Goal: Transaction & Acquisition: Purchase product/service

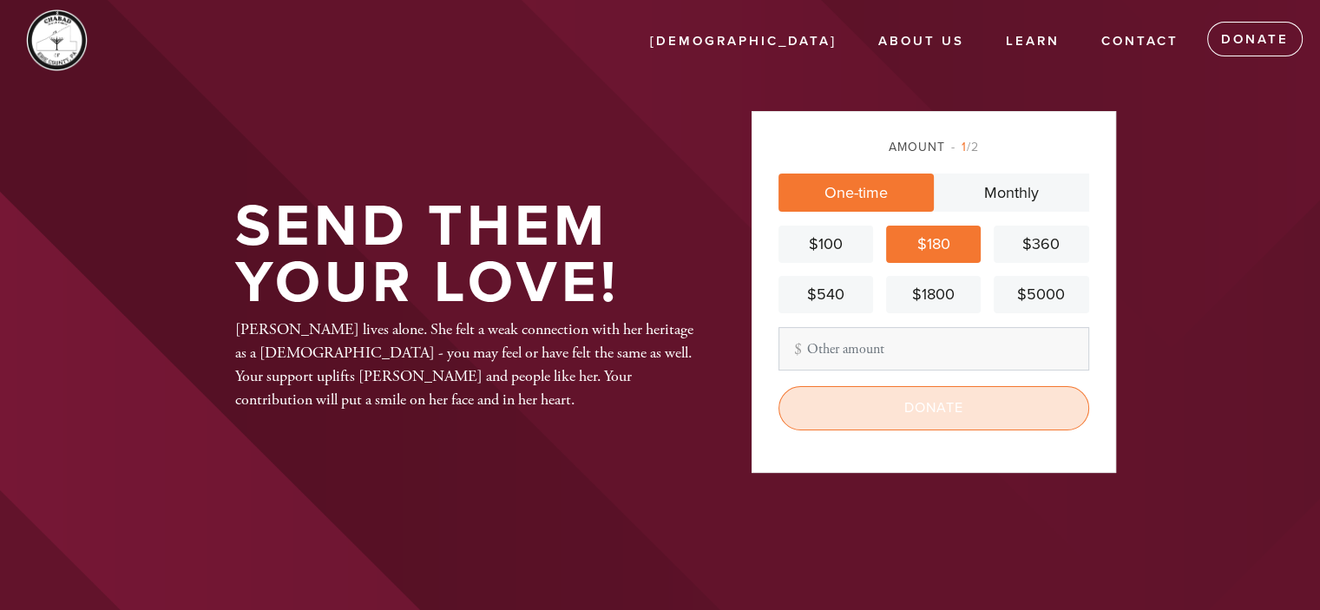
click at [1006, 413] on input "Donate" at bounding box center [933, 407] width 311 height 43
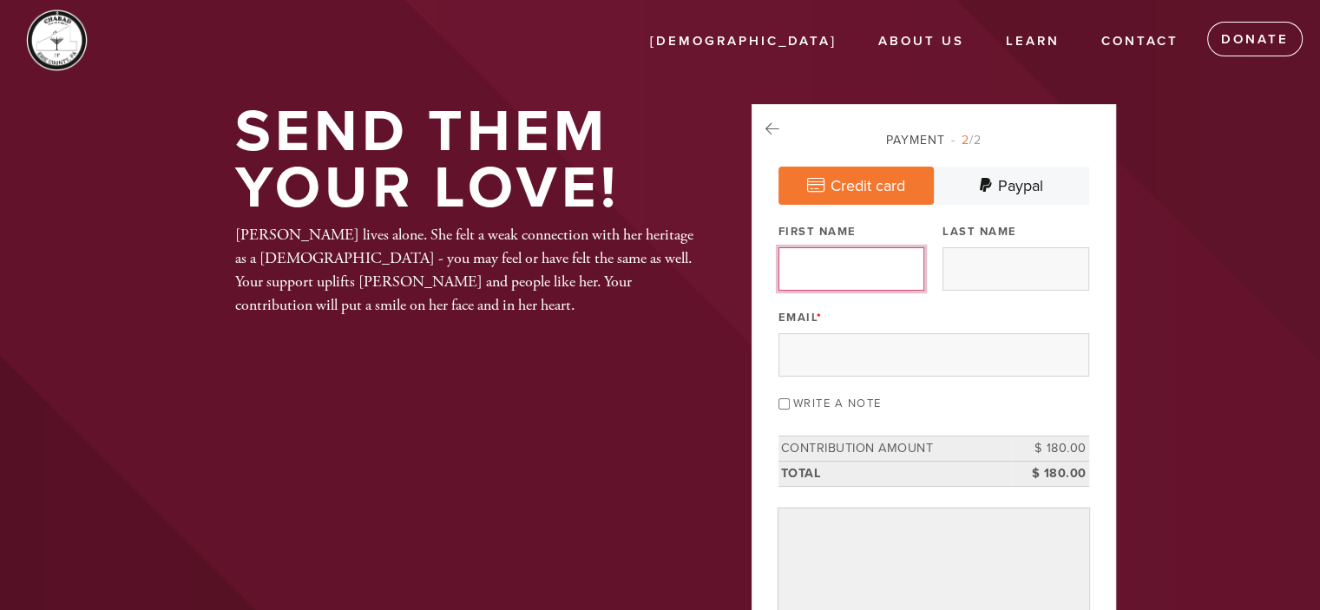
click at [836, 265] on input "First Name" at bounding box center [851, 268] width 146 height 43
type input "S"
type input "D"
type input "[PERSON_NAME] and [PERSON_NAME]"
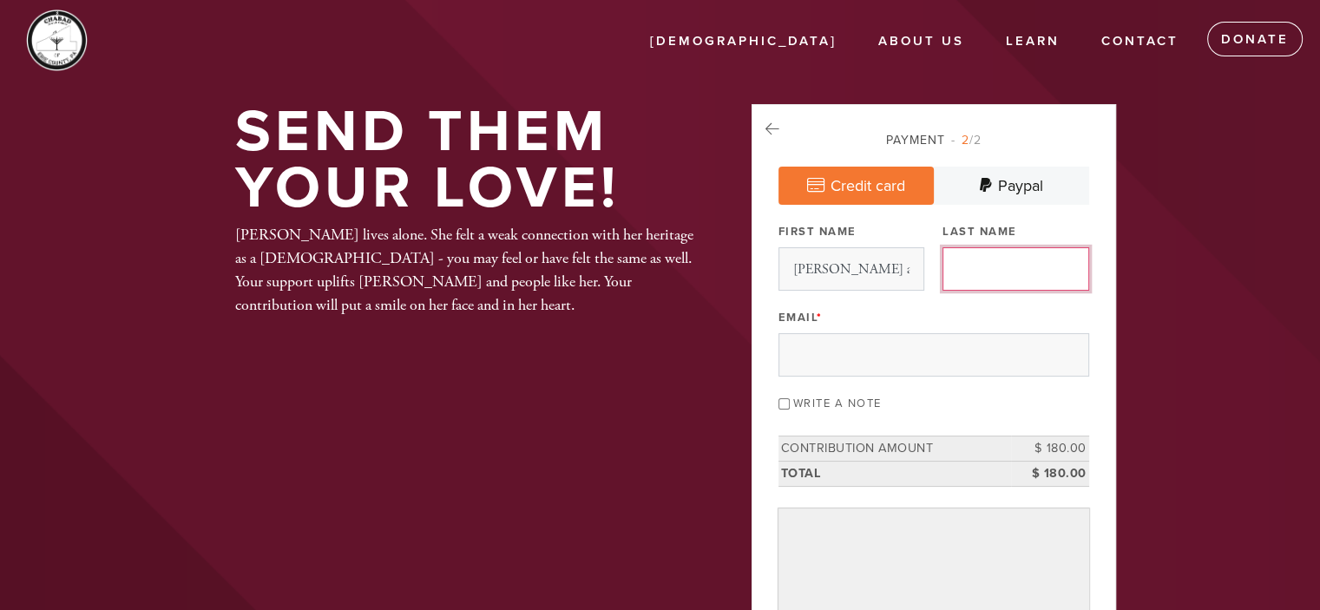
click at [1002, 266] on input "Last Name" at bounding box center [1015, 268] width 146 height 43
type input "Rotman"
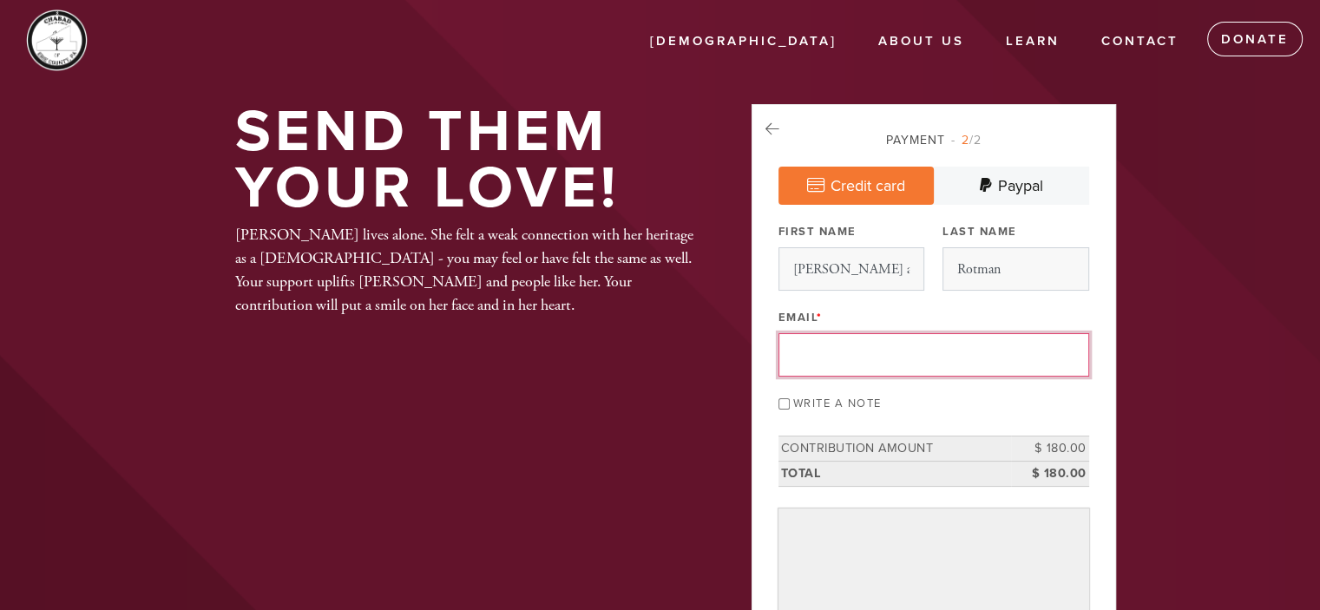
click at [836, 347] on input "Email *" at bounding box center [933, 354] width 311 height 43
type input "[EMAIL_ADDRESS][DOMAIN_NAME]"
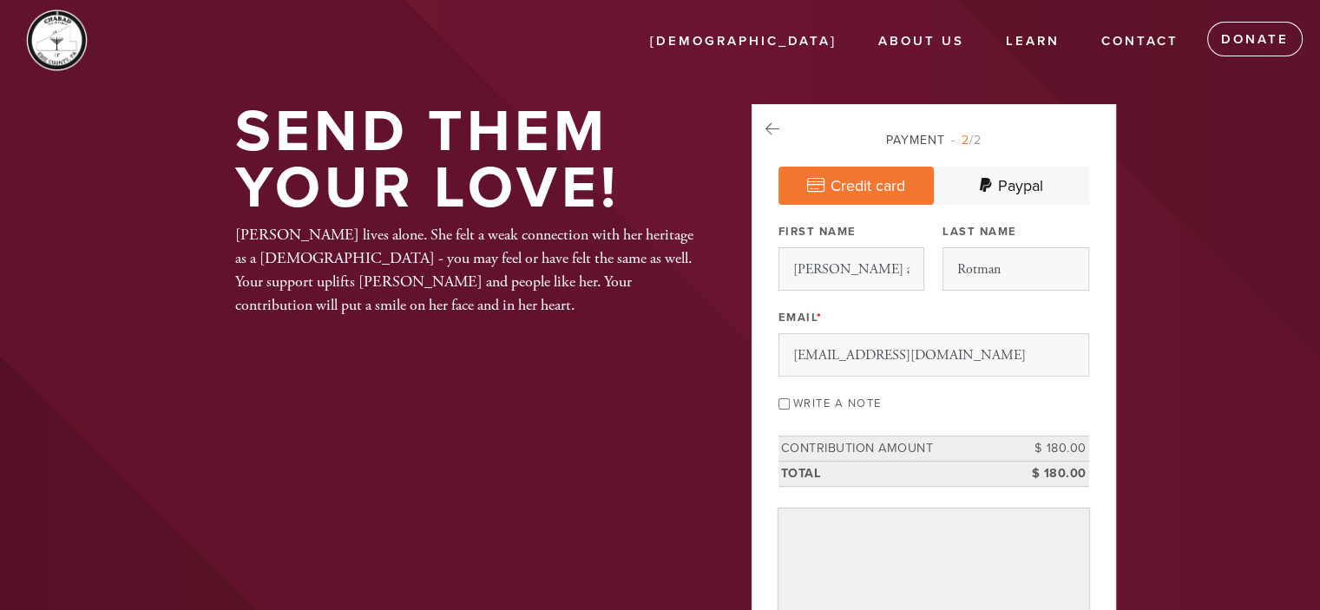
click at [784, 398] on input "Write a note" at bounding box center [783, 403] width 11 height 11
checkbox input "true"
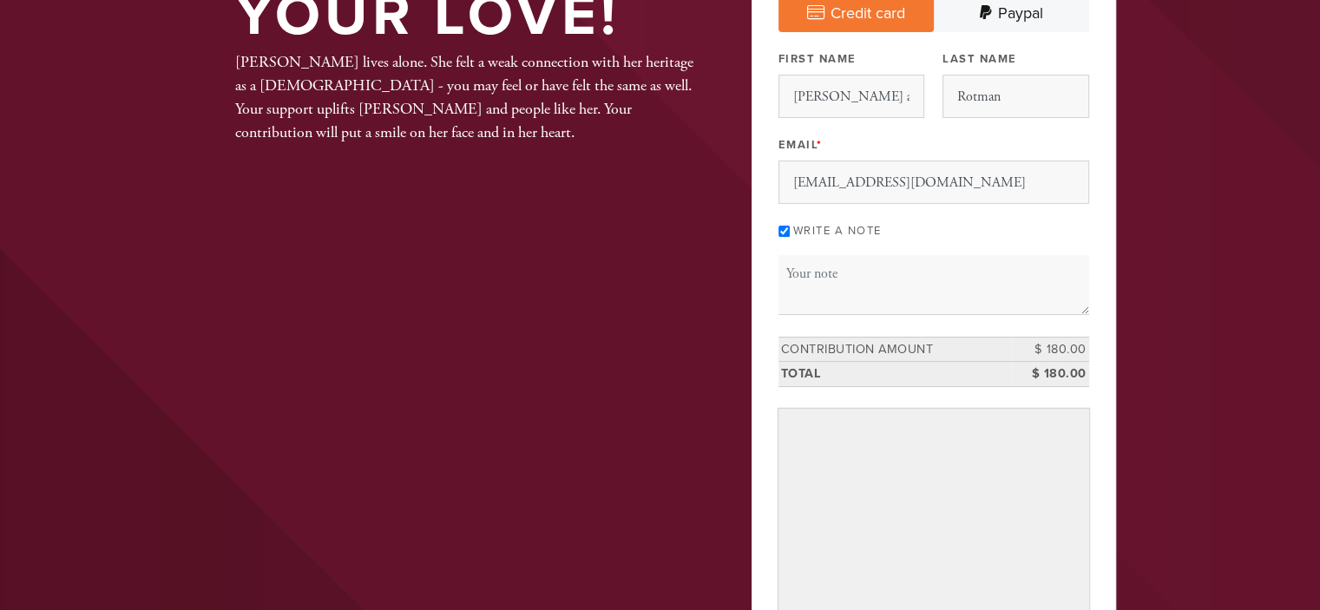
scroll to position [174, 0]
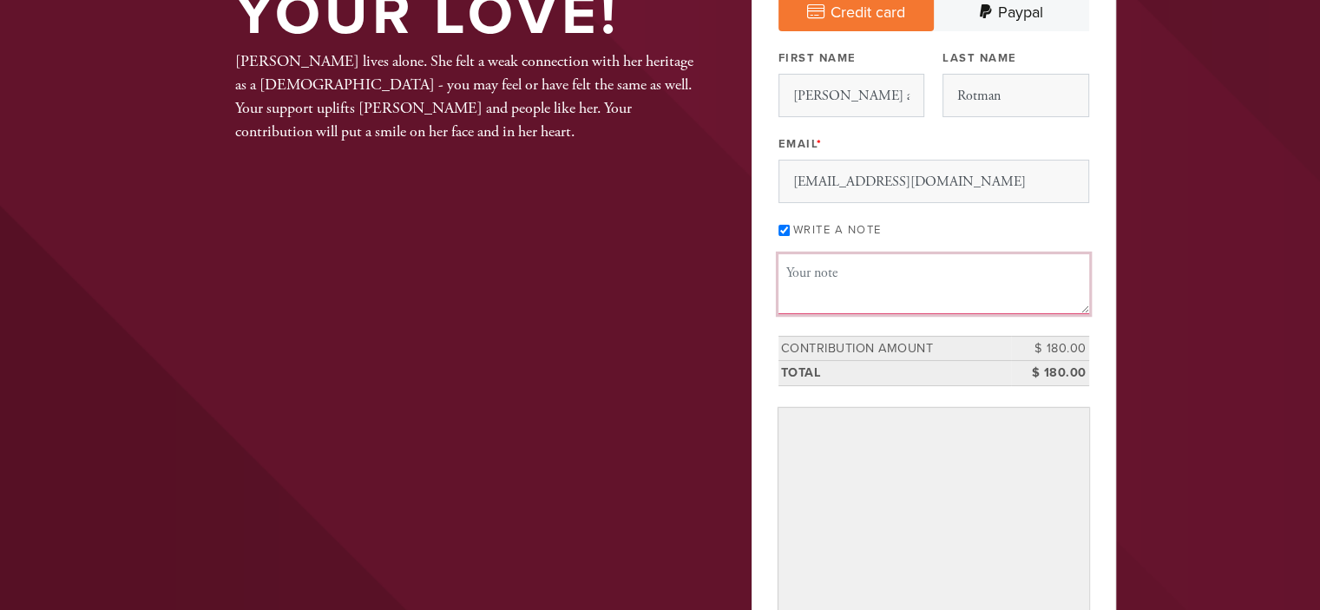
click at [866, 269] on textarea "Message or dedication" at bounding box center [933, 283] width 311 height 59
paste textarea "Hebrew: שנה טובה ומתוקה‎), meaning"
click at [835, 272] on textarea "Hebrew: שנה טובה ומתוקה‎), meaning" at bounding box center [933, 283] width 311 height 59
click at [940, 276] on textarea "שנה טובה ומתוקה‎), meaning" at bounding box center [933, 283] width 311 height 59
click at [846, 286] on textarea "שנה טובה ומתוקה‎ Patti and Sheldon Rotman" at bounding box center [933, 283] width 311 height 59
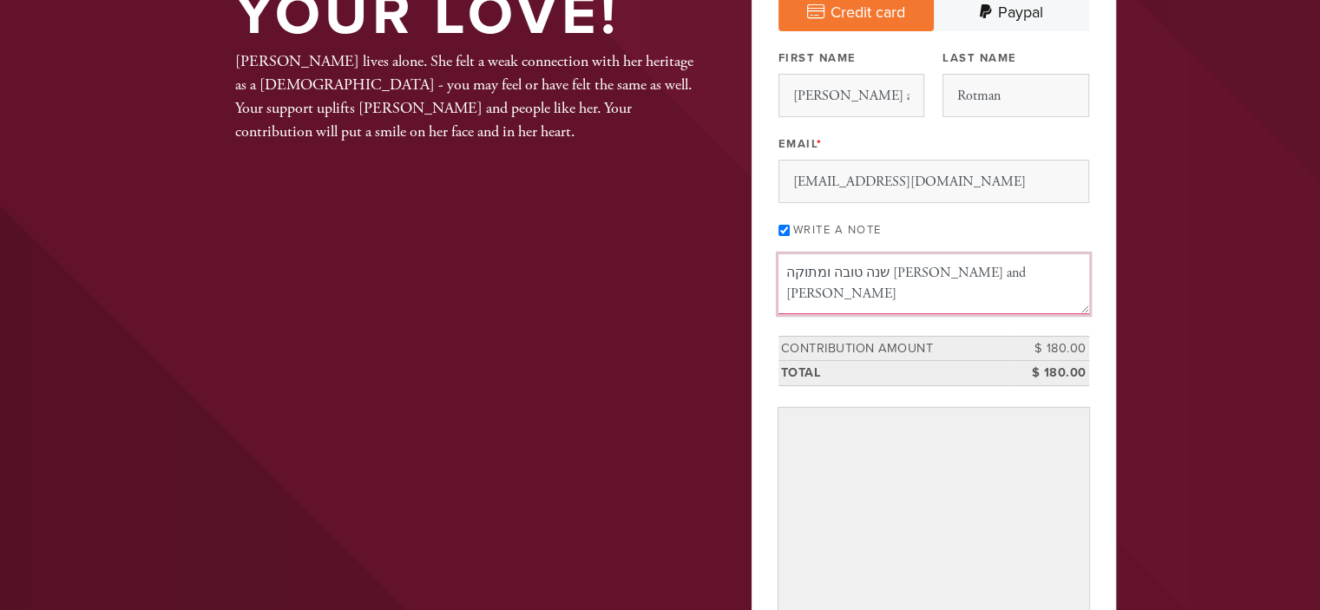
click at [916, 291] on textarea "שנה טובה ומתוקה‎ Patti and Sheldon Rotman" at bounding box center [933, 283] width 311 height 59
click at [1026, 271] on textarea "שנה טובה ומתוקה‎ Patti and Sheldon Rotman" at bounding box center [933, 283] width 311 height 59
type textarea "שנה טובה ומתוקה‎ [PERSON_NAME] and [PERSON_NAME] [PERSON_NAME], [PERSON_NAME] a…"
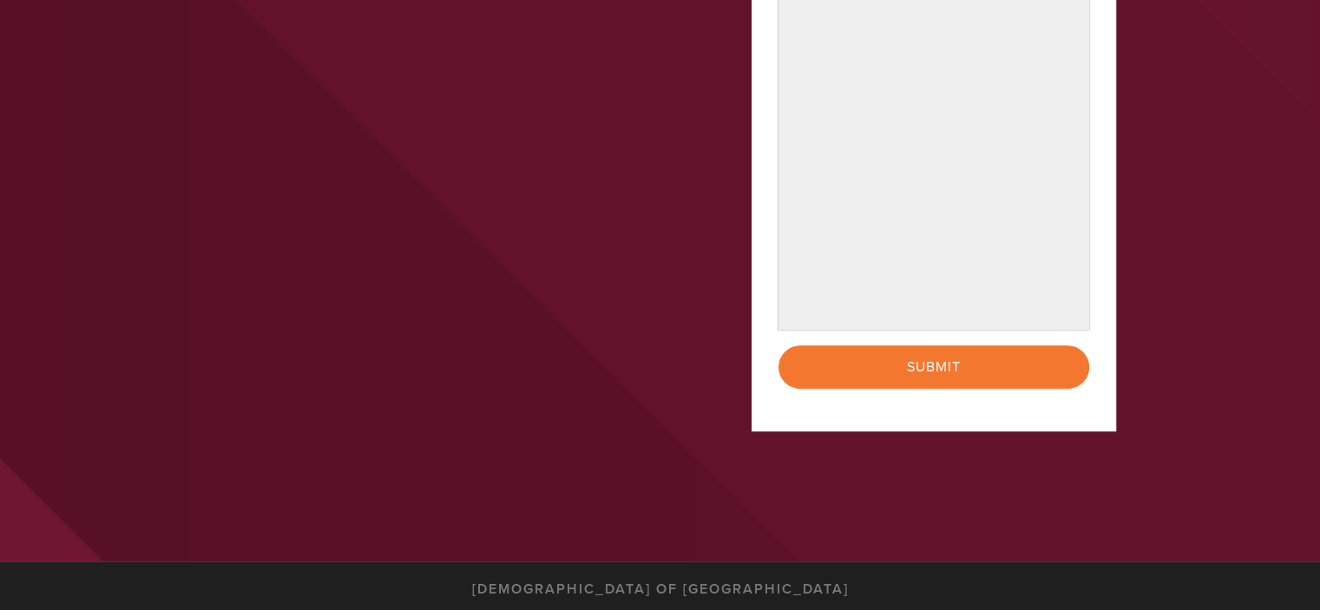
scroll to position [868, 0]
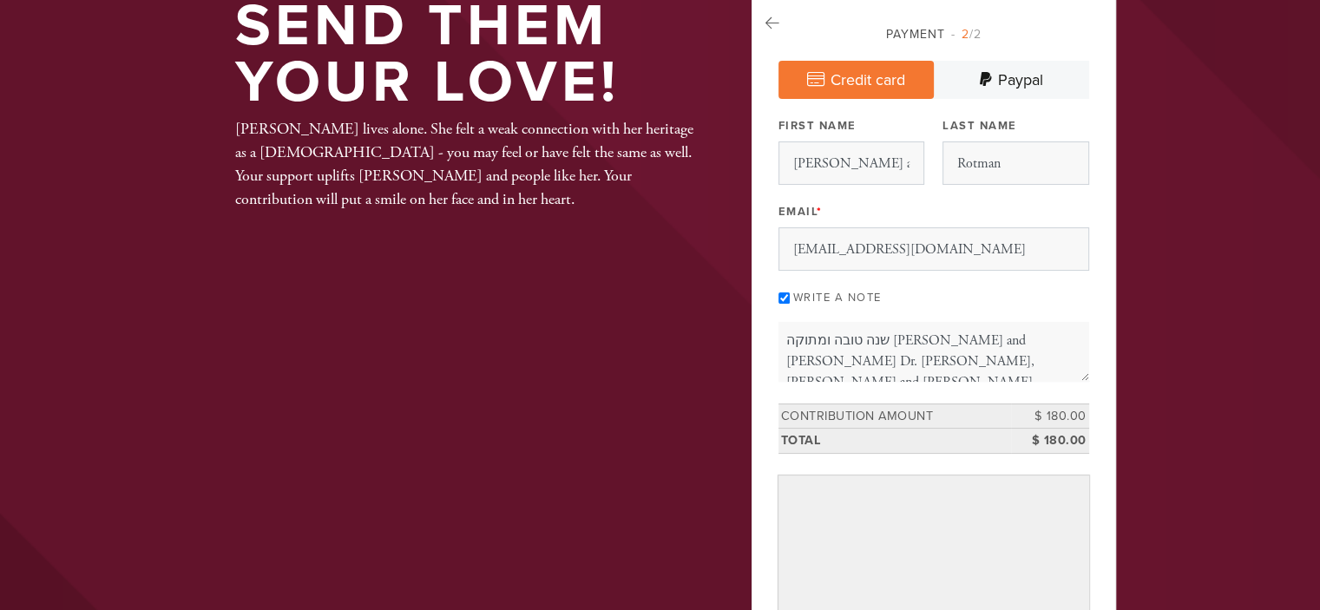
scroll to position [87, 0]
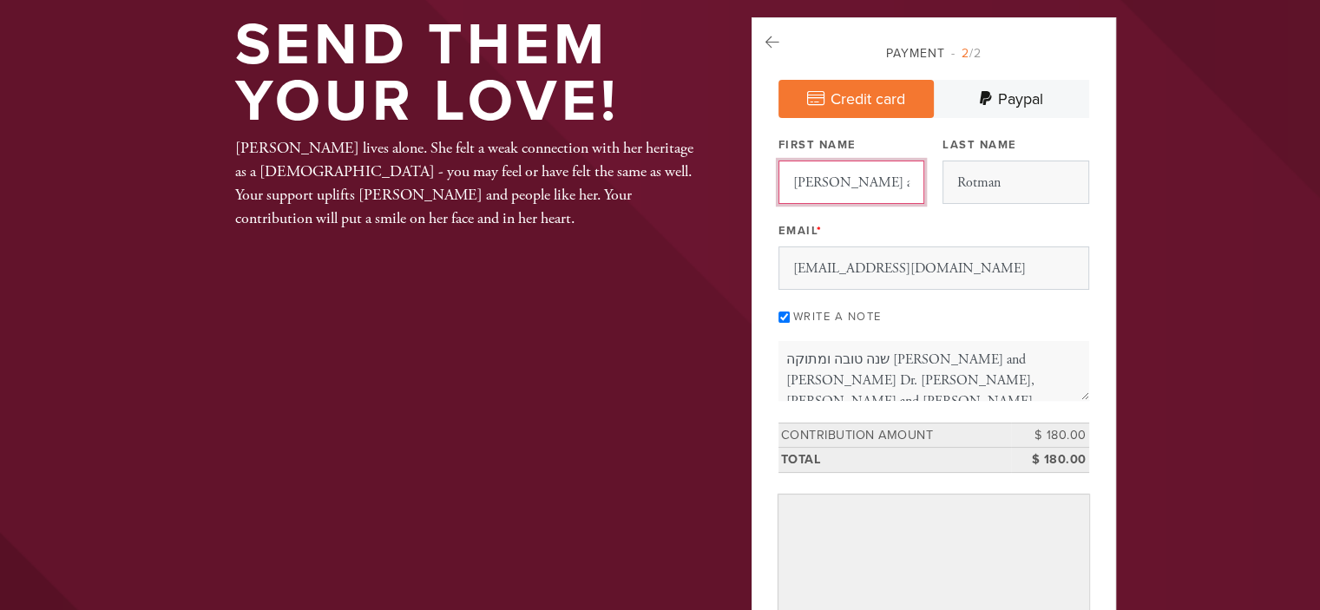
click at [906, 188] on input "Patti and Sheldon" at bounding box center [851, 181] width 146 height 43
drag, startPoint x: 791, startPoint y: 180, endPoint x: 886, endPoint y: 187, distance: 94.9
type input "F"
click at [836, 174] on input "Dr." at bounding box center [851, 181] width 146 height 43
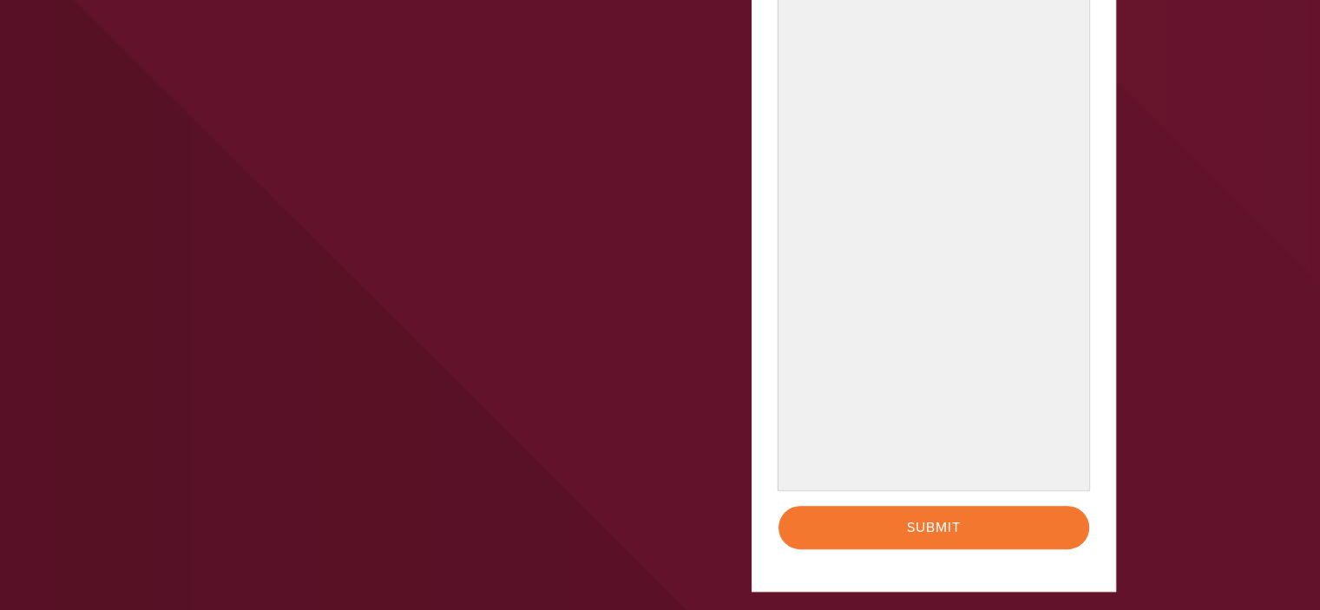
scroll to position [694, 0]
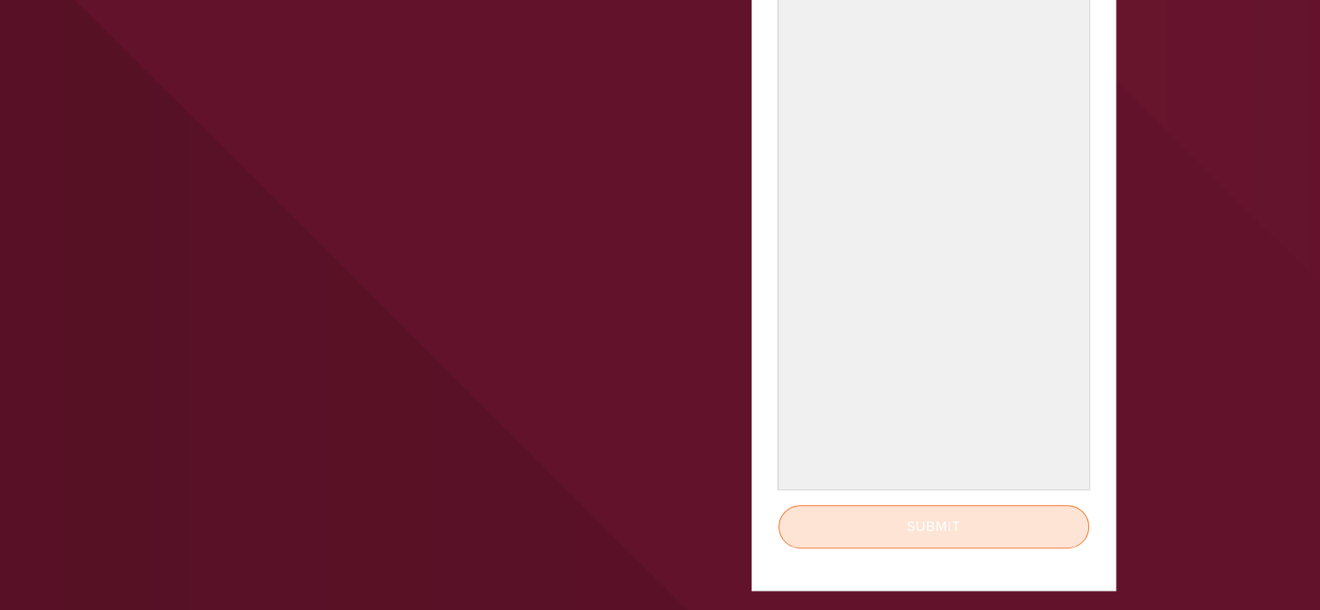
click at [958, 520] on input "Submit" at bounding box center [933, 526] width 311 height 43
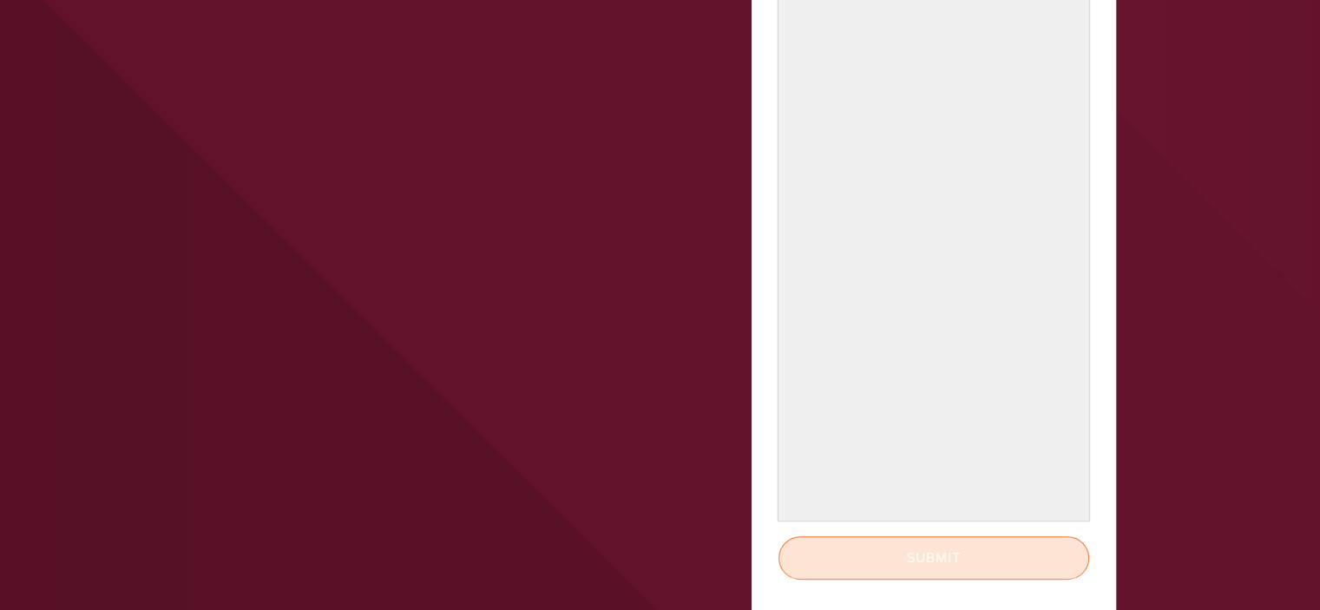
scroll to position [868, 0]
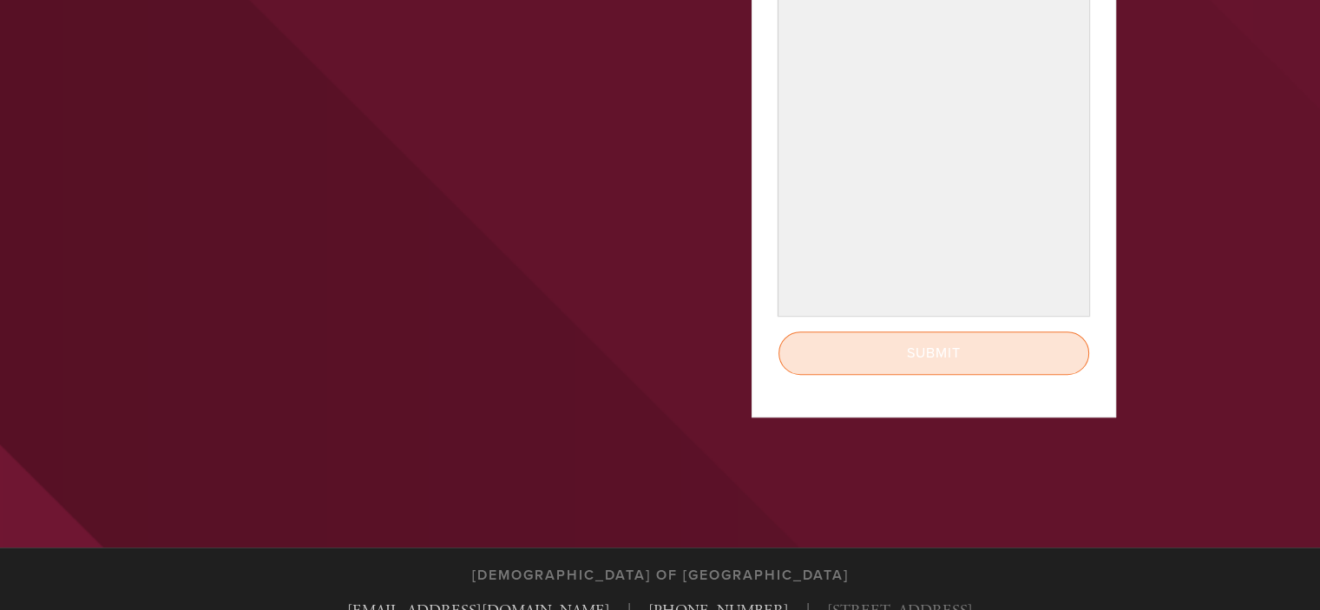
click at [987, 357] on input "Submit" at bounding box center [933, 352] width 311 height 43
click at [1016, 350] on input "Submit" at bounding box center [933, 352] width 311 height 43
click at [968, 360] on input "Submit" at bounding box center [933, 352] width 311 height 43
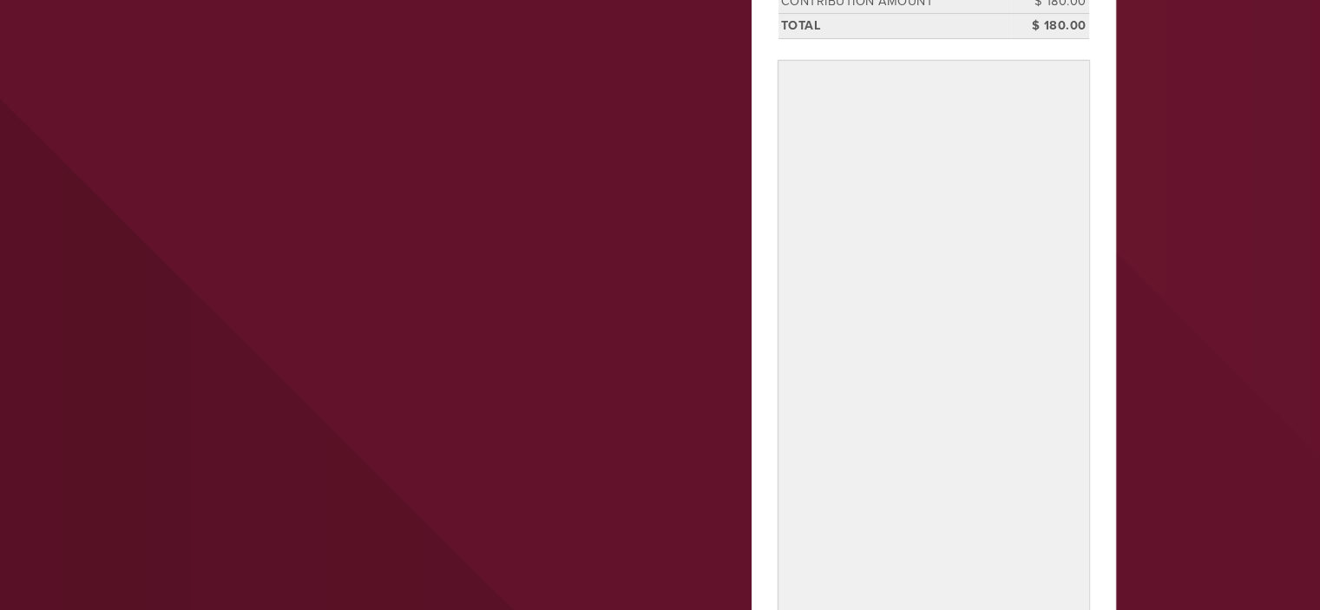
scroll to position [0, 0]
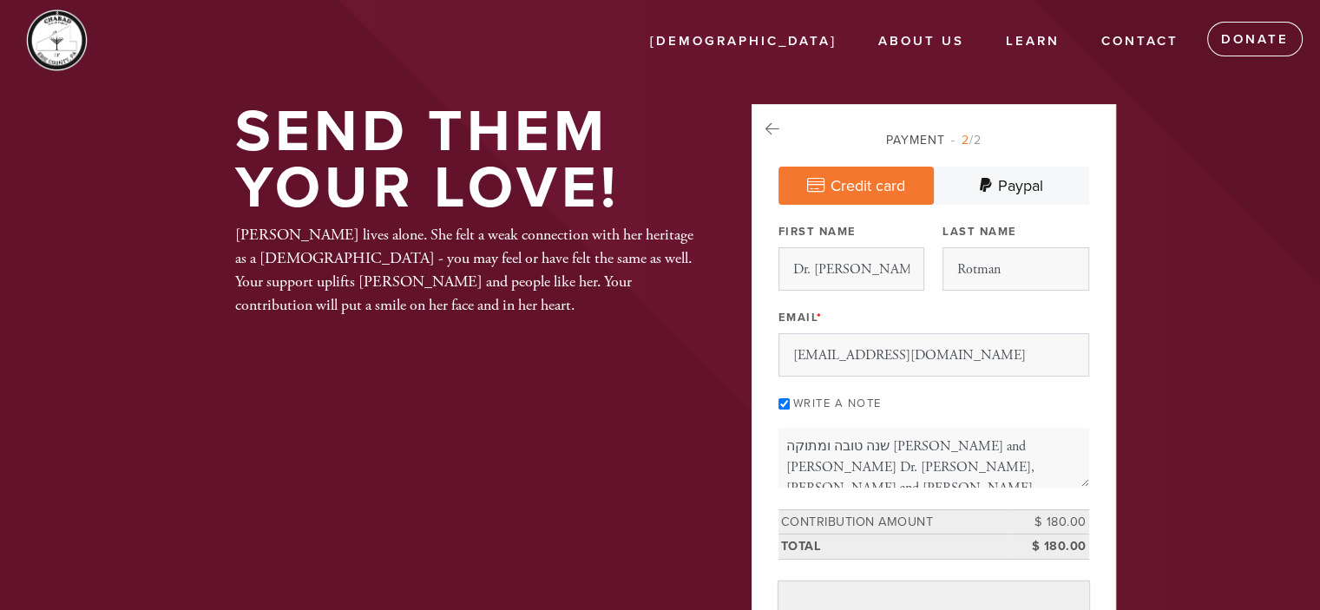
click at [874, 185] on link "Credit card" at bounding box center [855, 186] width 155 height 38
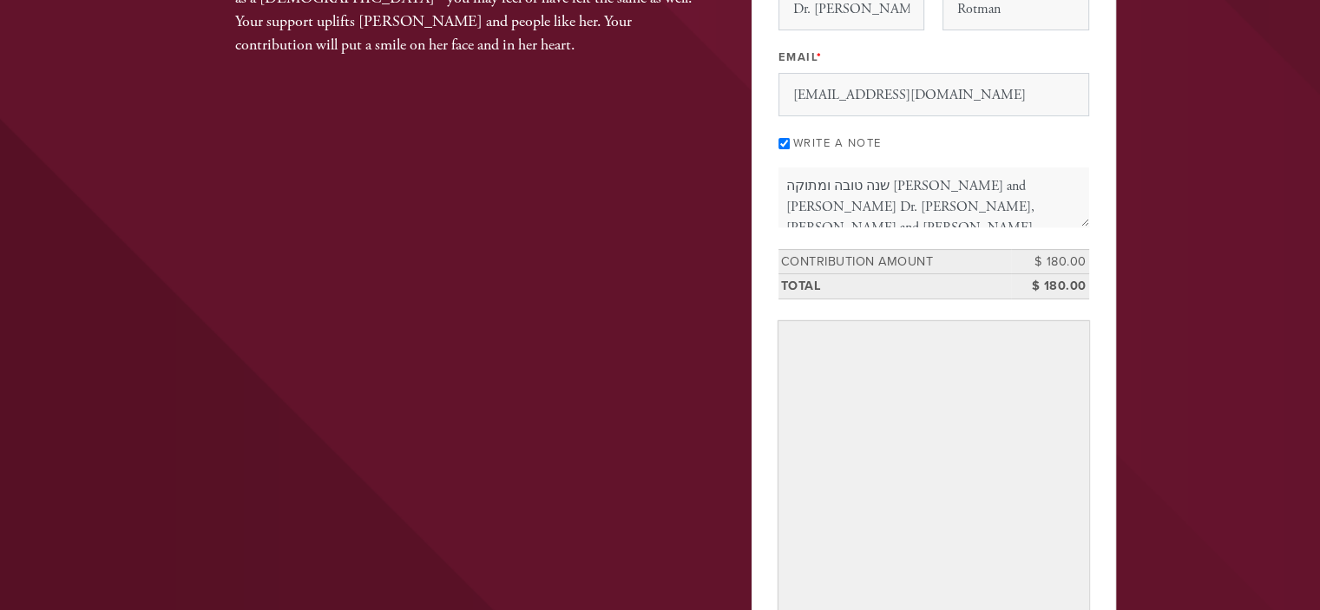
scroll to position [87, 0]
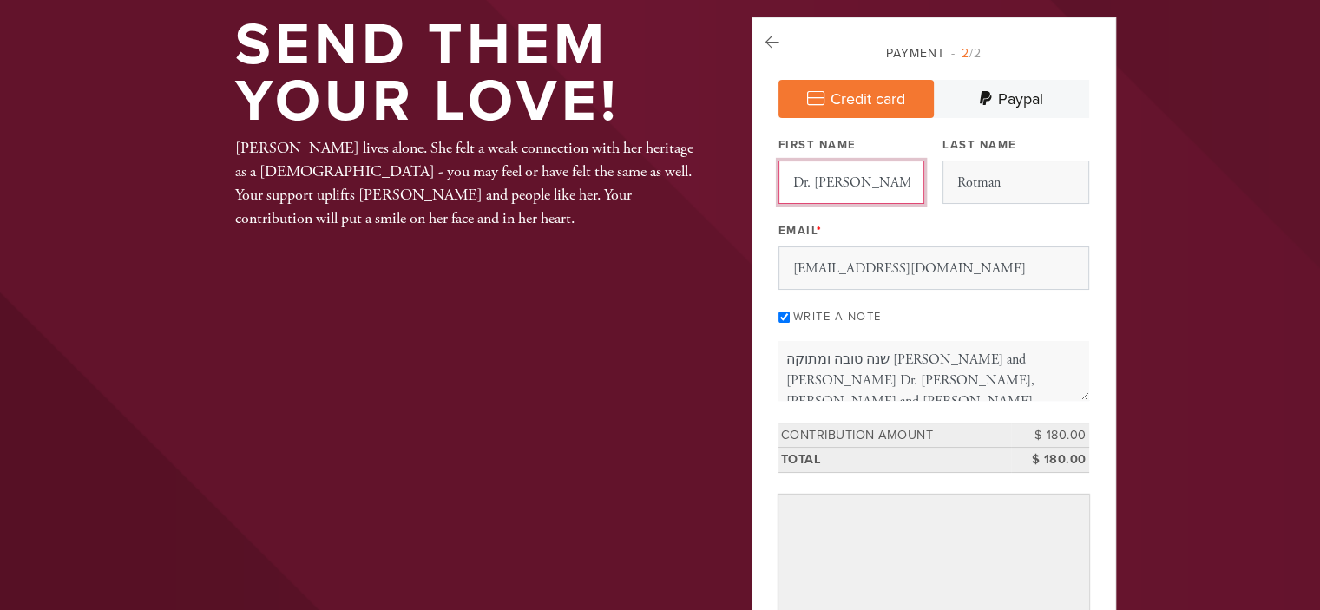
click at [877, 181] on input "Dr. Sheldon" at bounding box center [851, 181] width 146 height 43
type input "D"
type input "Sheldon"
click at [1090, 227] on div "Payment 2 /2 Credit card Paypal Payment Processor Pay Later PayPal Stripe First…" at bounding box center [933, 474] width 364 height 914
click at [775, 41] on icon at bounding box center [772, 43] width 14 height 16
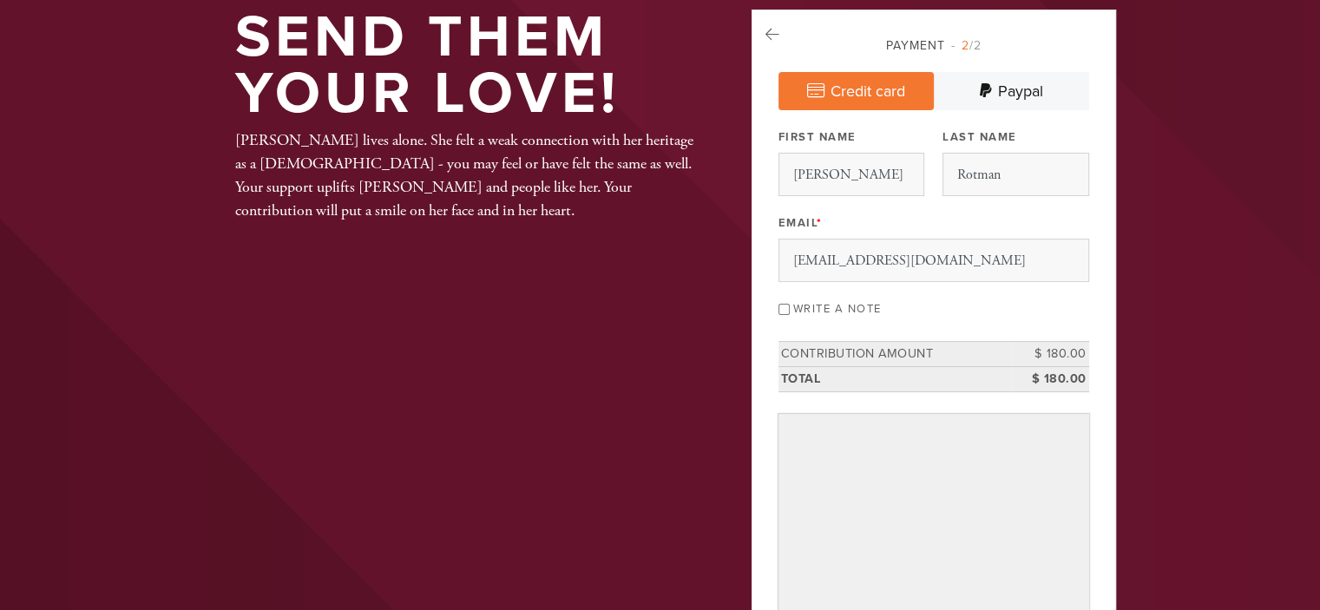
scroll to position [87, 0]
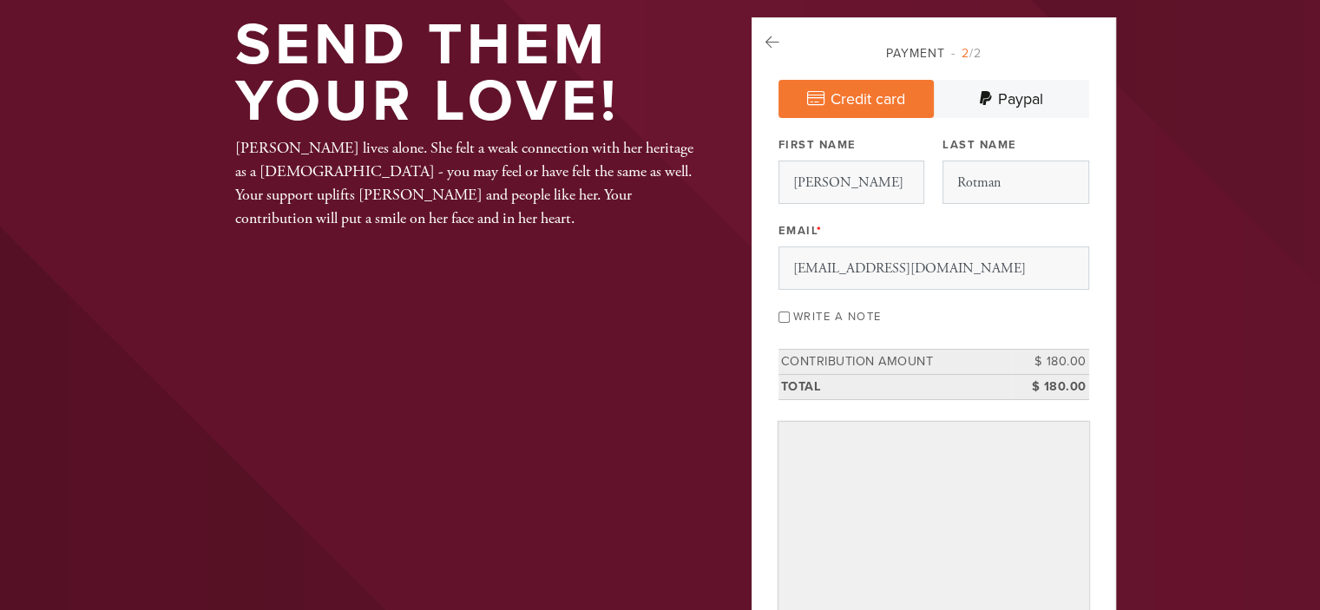
click at [785, 318] on input "Write a note" at bounding box center [783, 316] width 11 height 11
checkbox input "true"
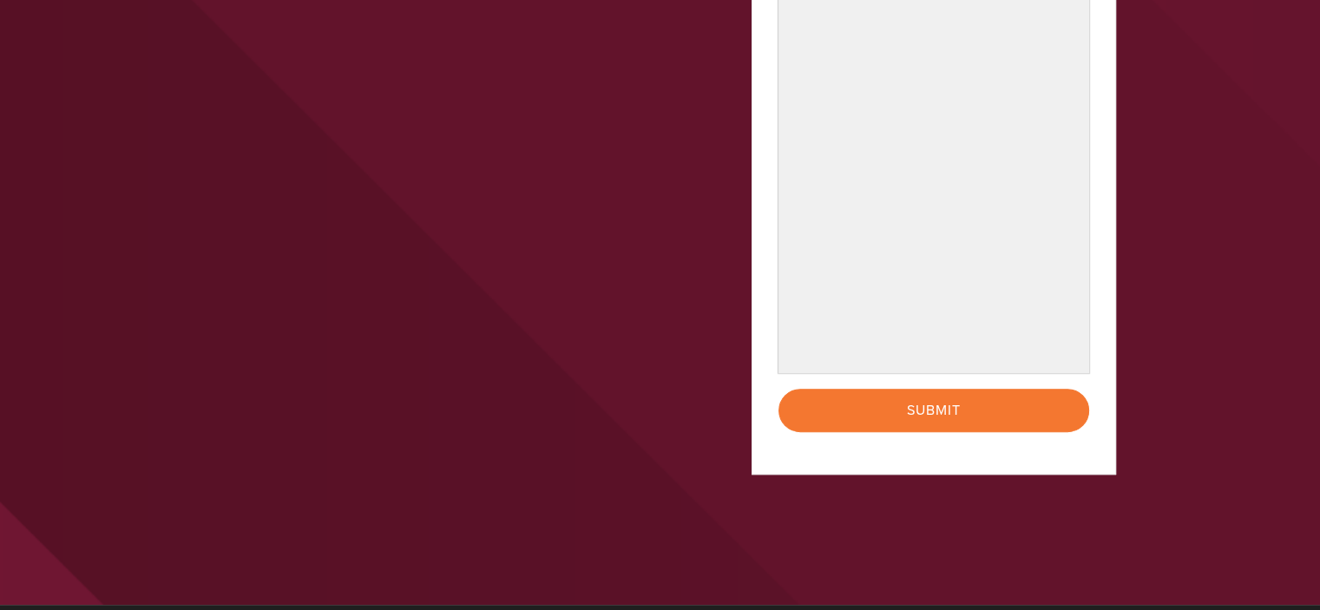
scroll to position [0, 0]
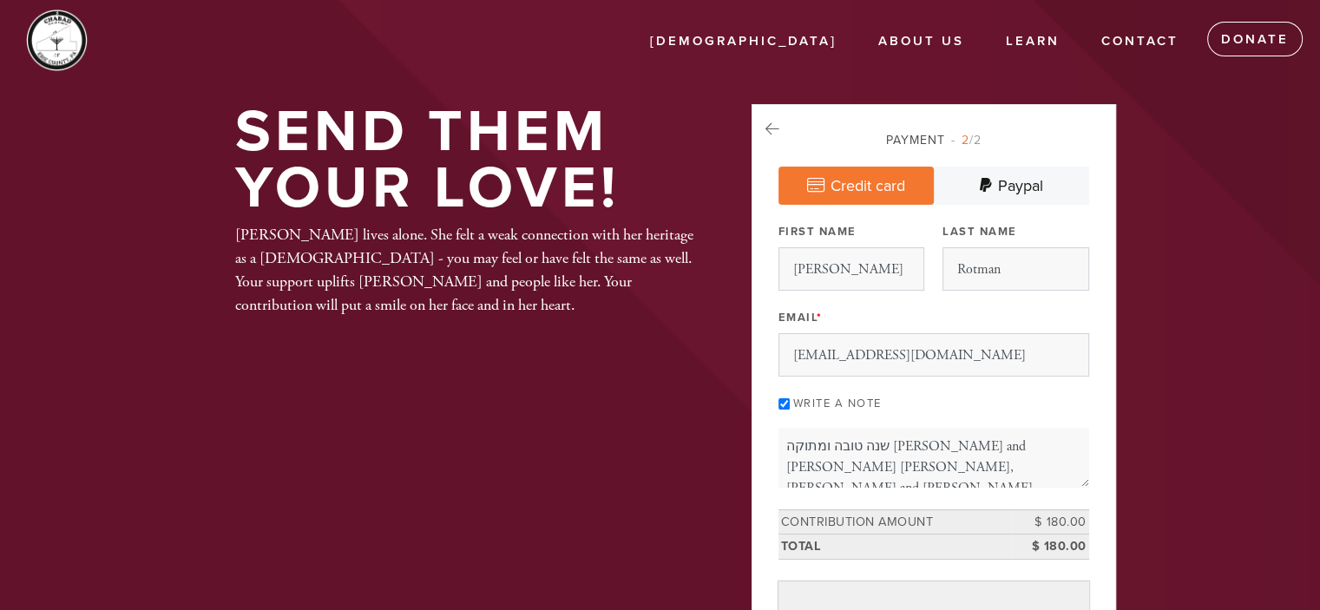
click at [880, 188] on link "Credit card" at bounding box center [855, 186] width 155 height 38
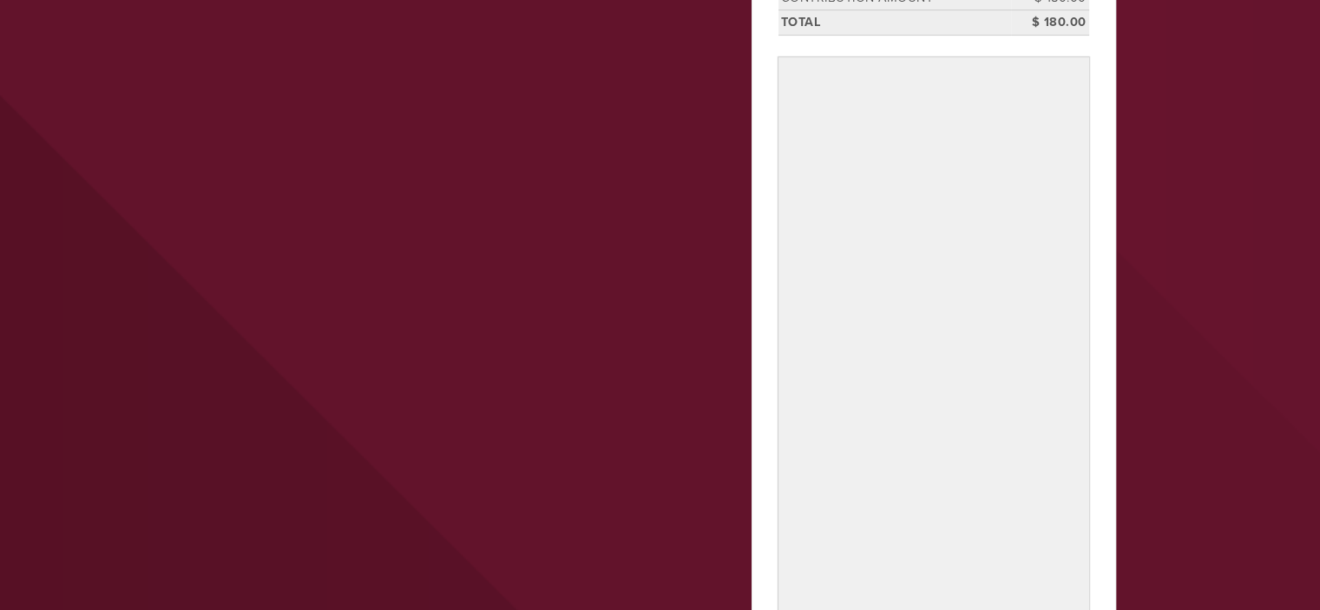
scroll to position [637, 0]
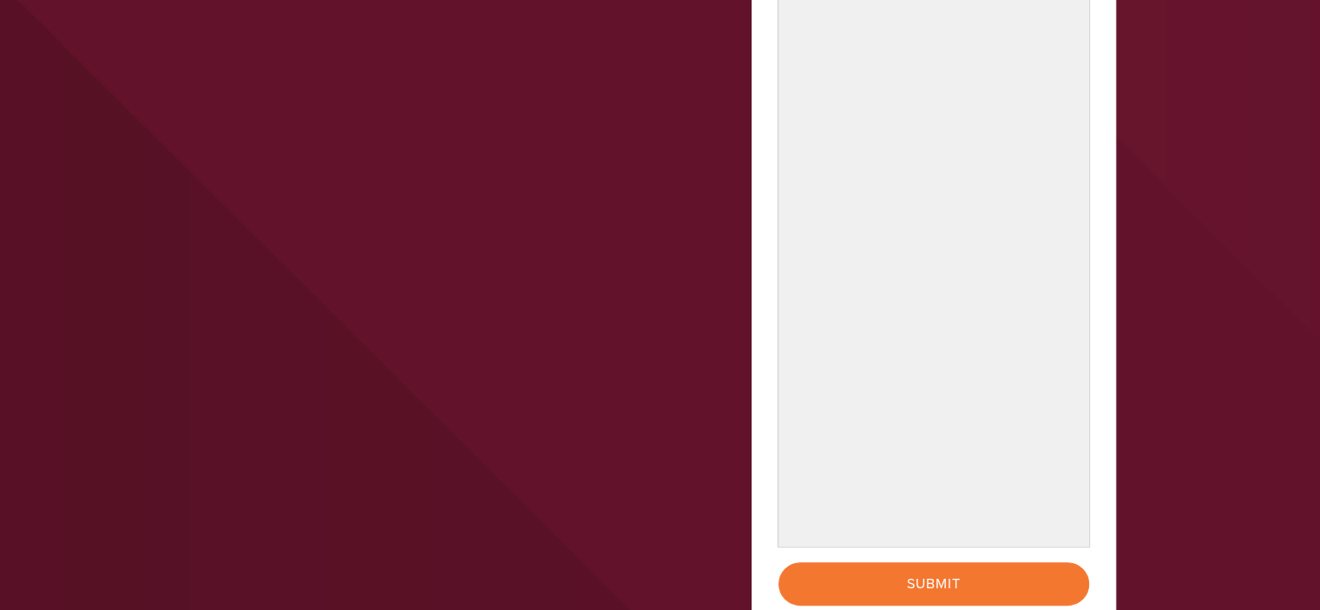
click at [1097, 395] on div "Payment 2 /2 Credit card Paypal Payment Processor Pay Later PayPal Stripe First…" at bounding box center [933, 57] width 364 height 1181
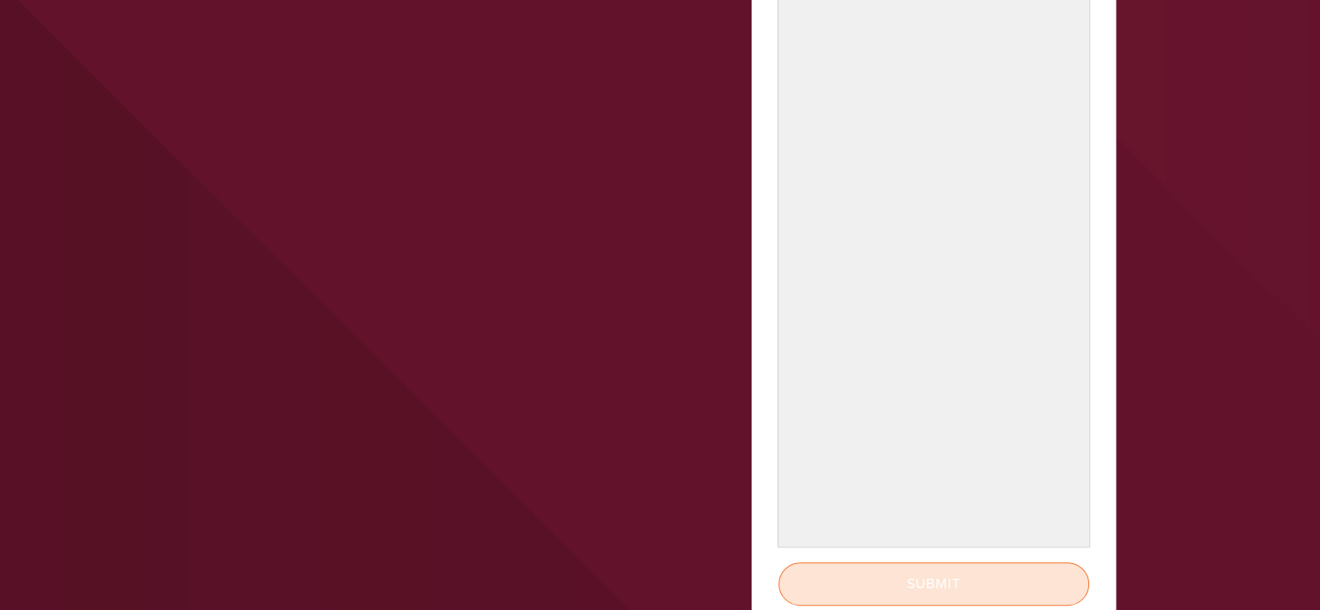
click at [1011, 573] on input "Submit" at bounding box center [933, 583] width 311 height 43
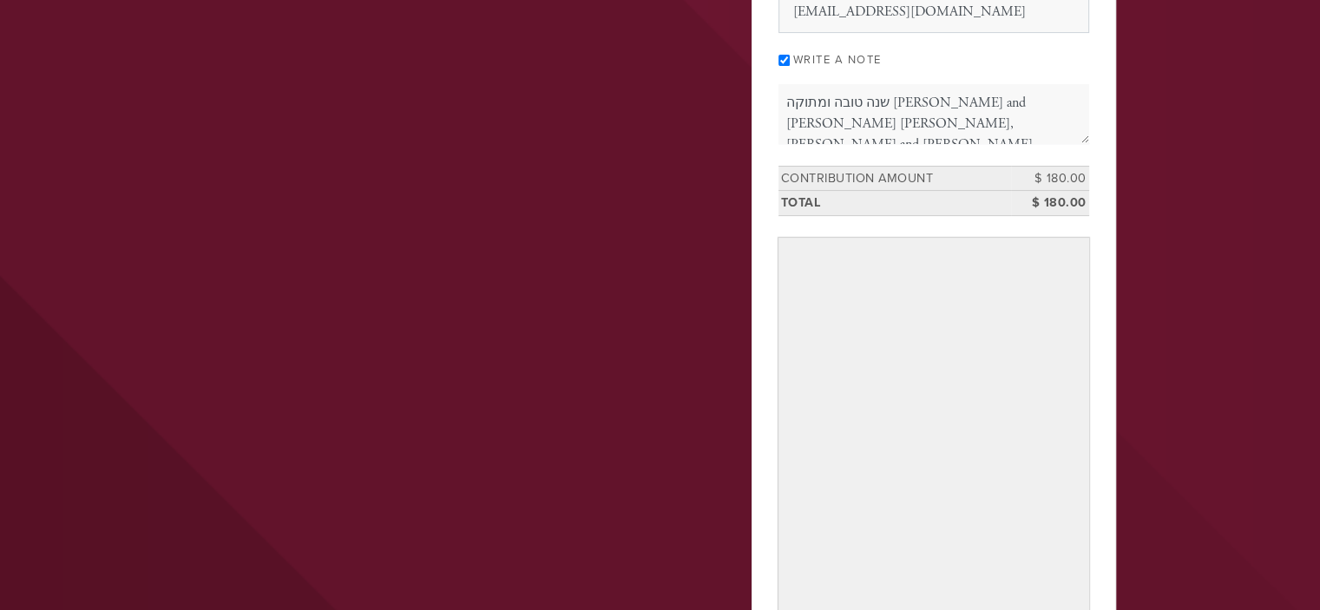
scroll to position [347, 0]
click at [1132, 352] on header "Chabad What is Chabad The Rebbe About us Meet the Family Learn Classes Ask the …" at bounding box center [660, 360] width 1320 height 1415
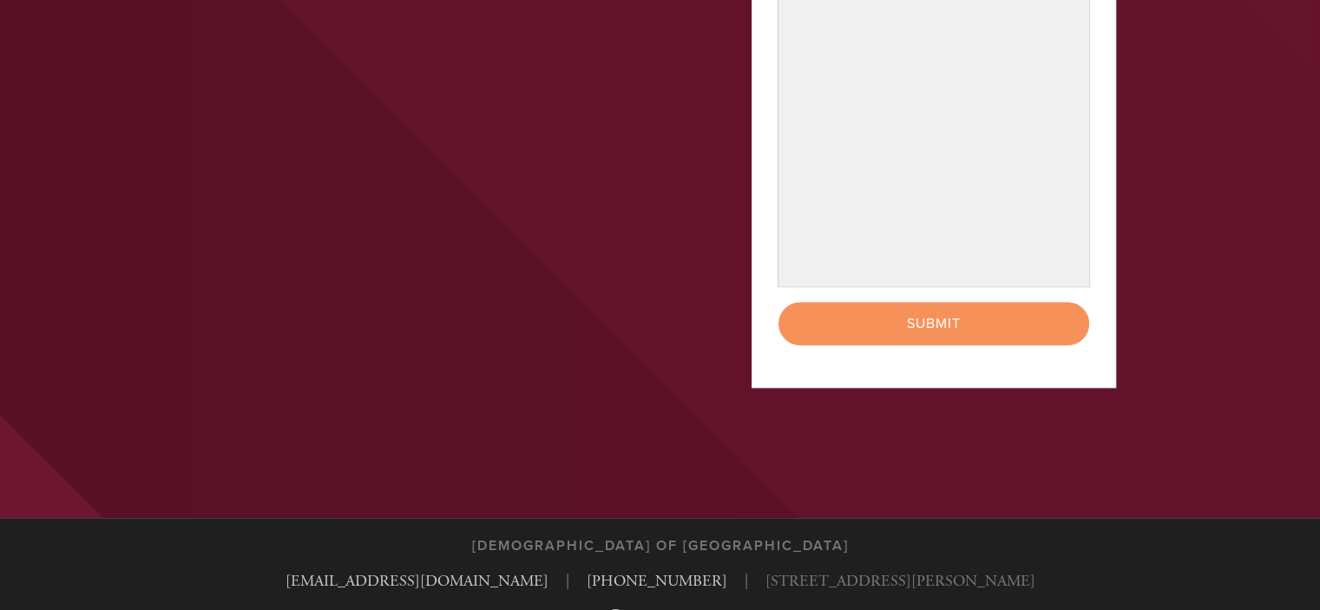
scroll to position [868, 0]
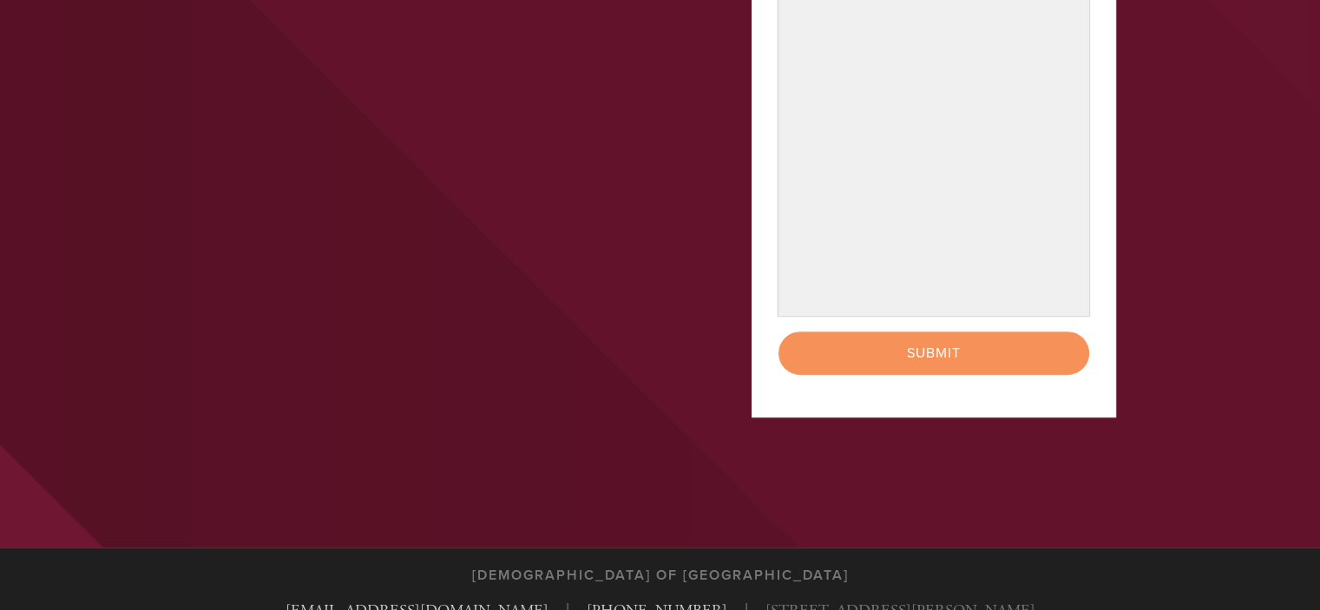
click at [921, 357] on div "< Previous Page Submit" at bounding box center [933, 352] width 311 height 43
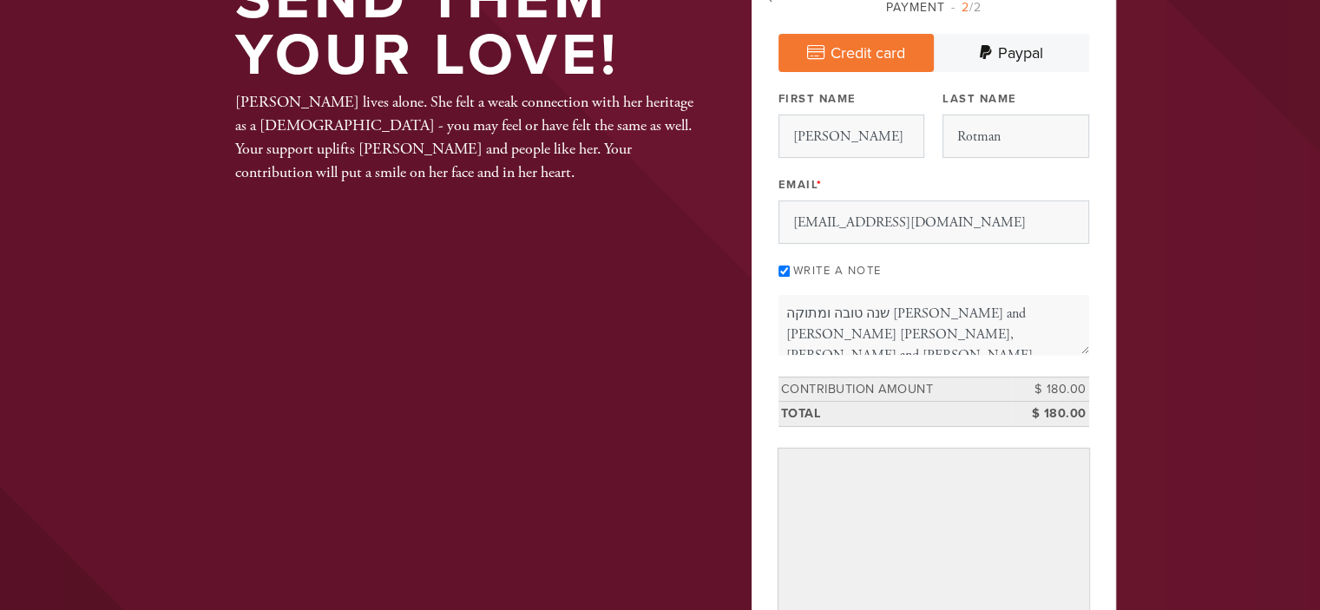
scroll to position [0, 0]
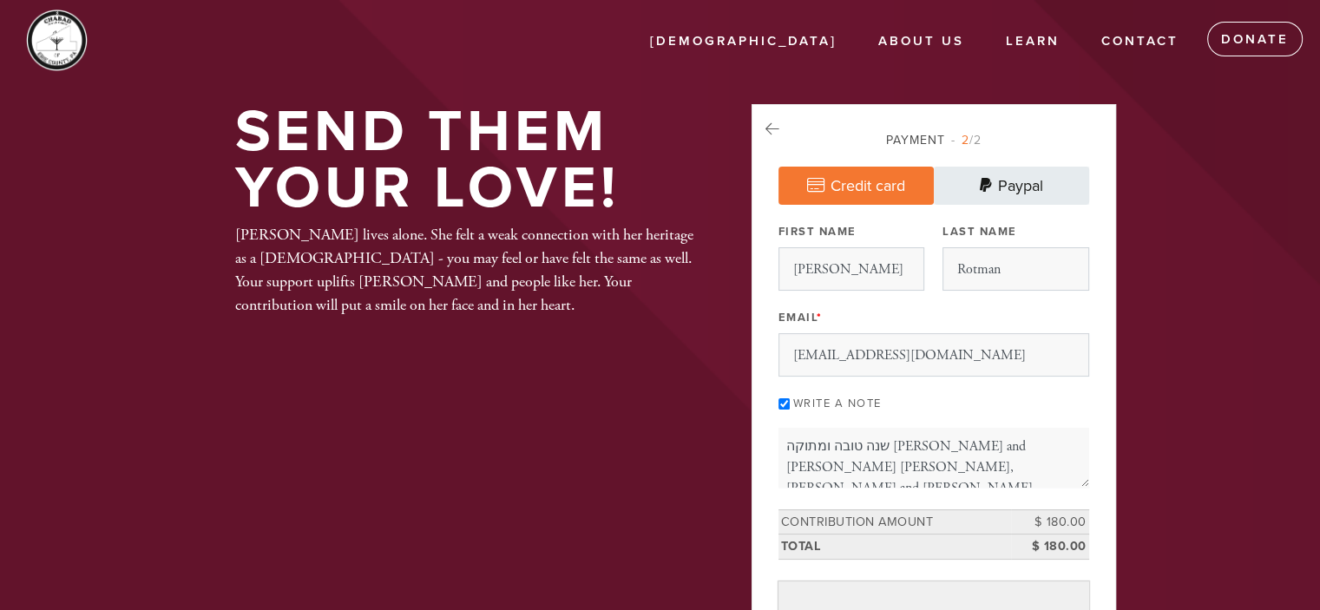
click at [1014, 193] on link "Paypal" at bounding box center [1010, 186] width 155 height 38
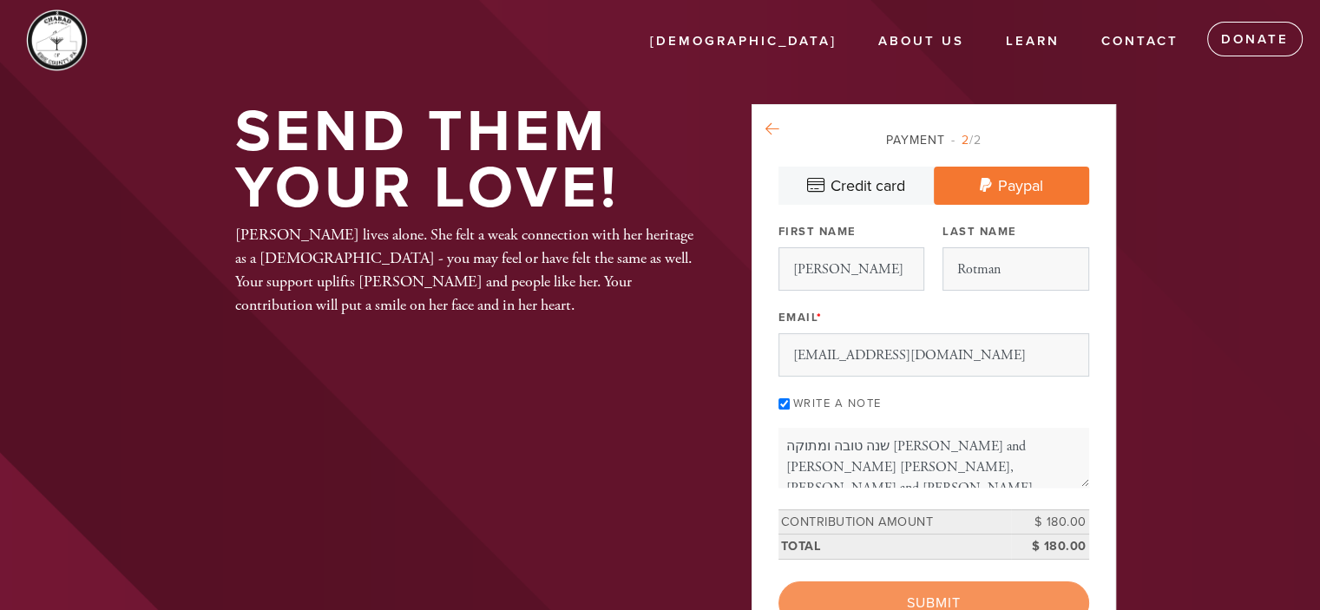
click at [770, 134] on icon at bounding box center [772, 129] width 14 height 16
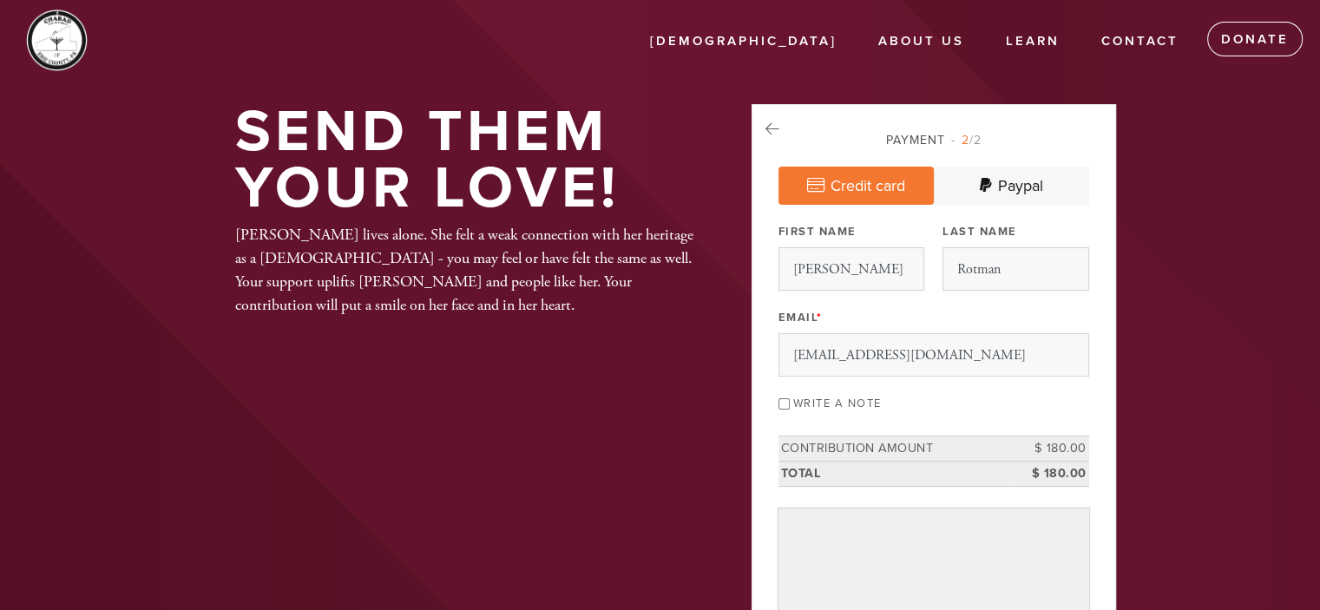
click at [784, 403] on input "Write a note" at bounding box center [783, 403] width 11 height 11
checkbox input "true"
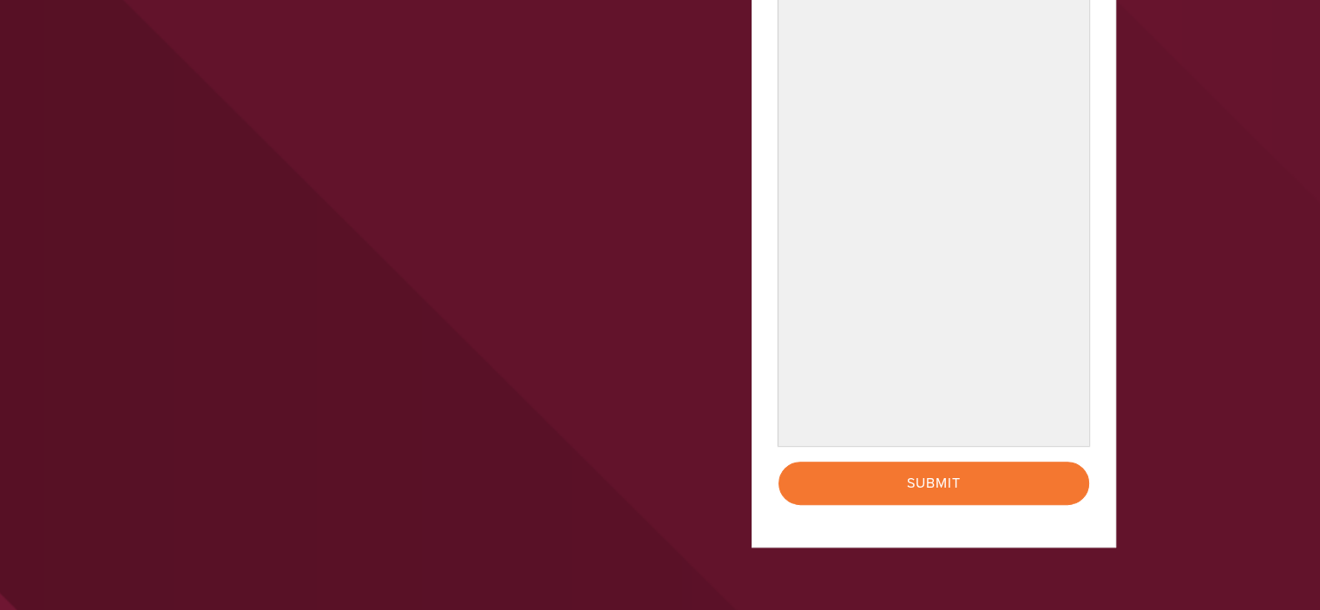
scroll to position [803, 0]
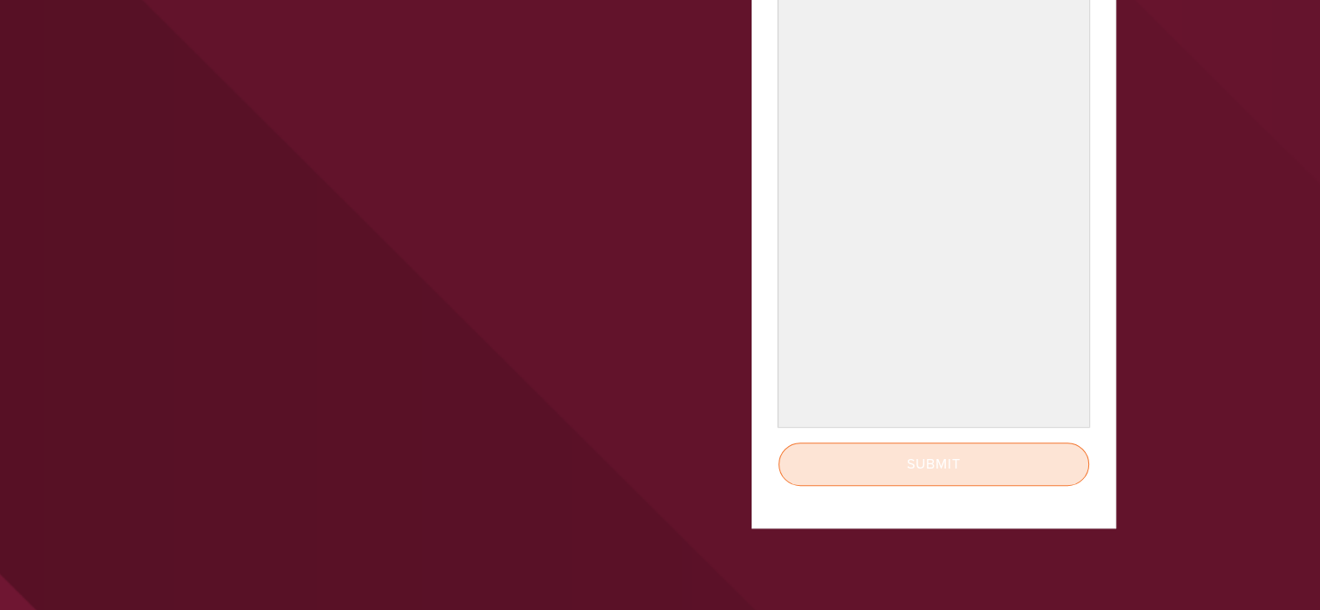
click at [940, 457] on input "Submit" at bounding box center [933, 463] width 311 height 43
